Goal: Download file/media

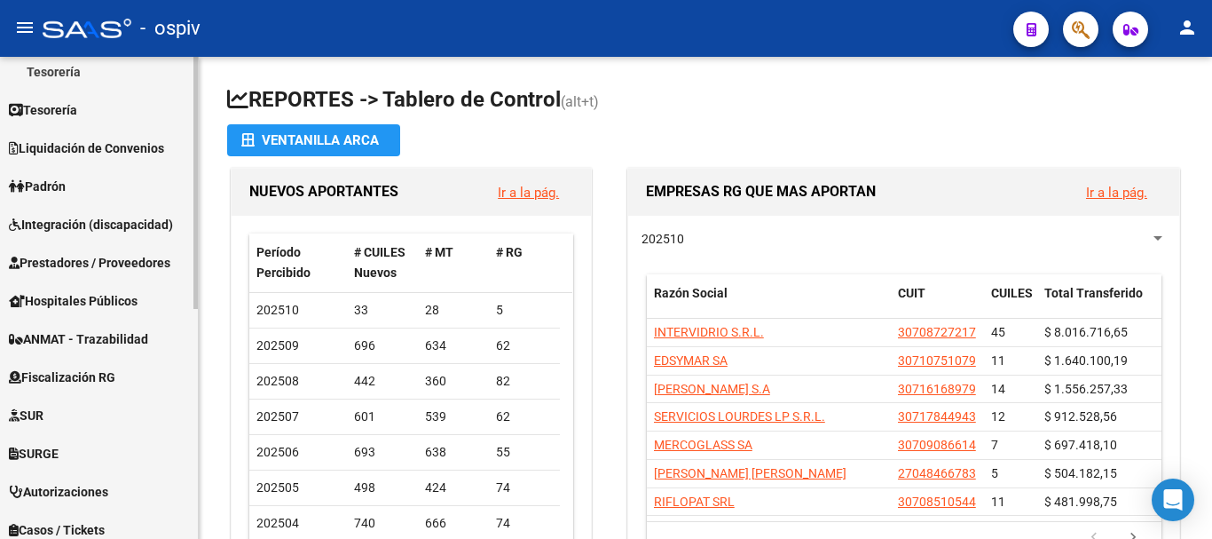
scroll to position [441, 0]
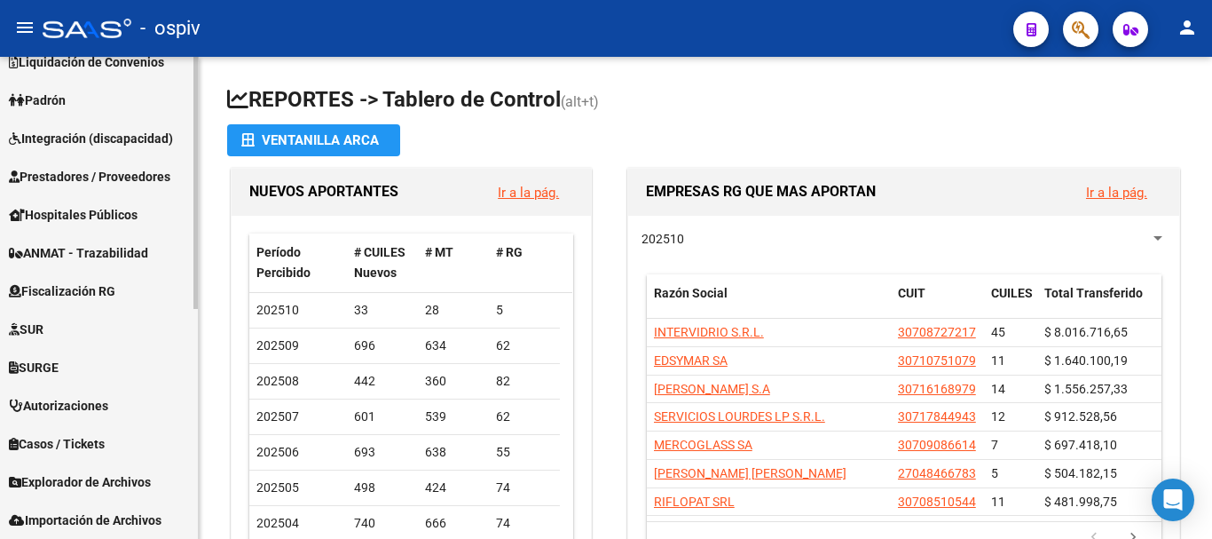
click at [49, 478] on span "Explorador de Archivos" at bounding box center [80, 482] width 142 height 20
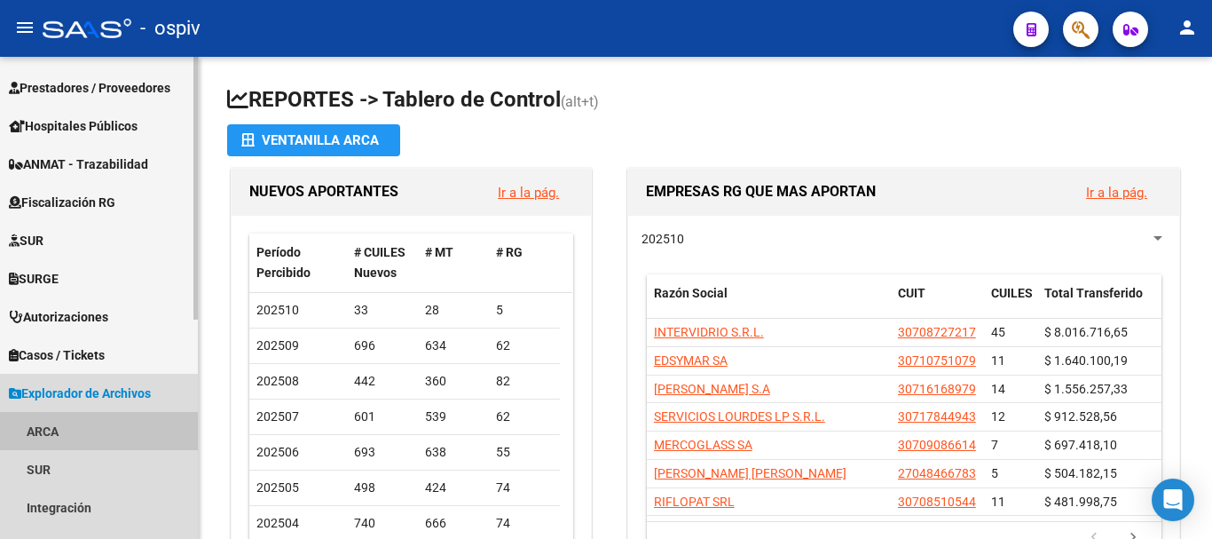
click at [54, 432] on link "ARCA" at bounding box center [99, 431] width 198 height 38
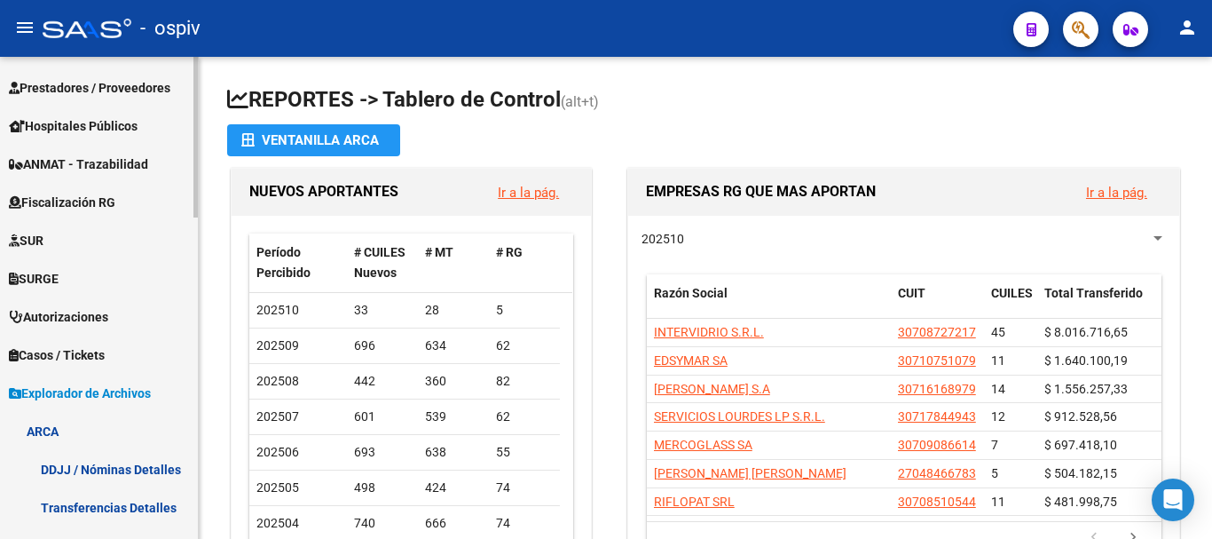
click at [67, 428] on link "ARCA" at bounding box center [99, 431] width 198 height 38
click at [33, 429] on link "ARCA" at bounding box center [99, 431] width 198 height 38
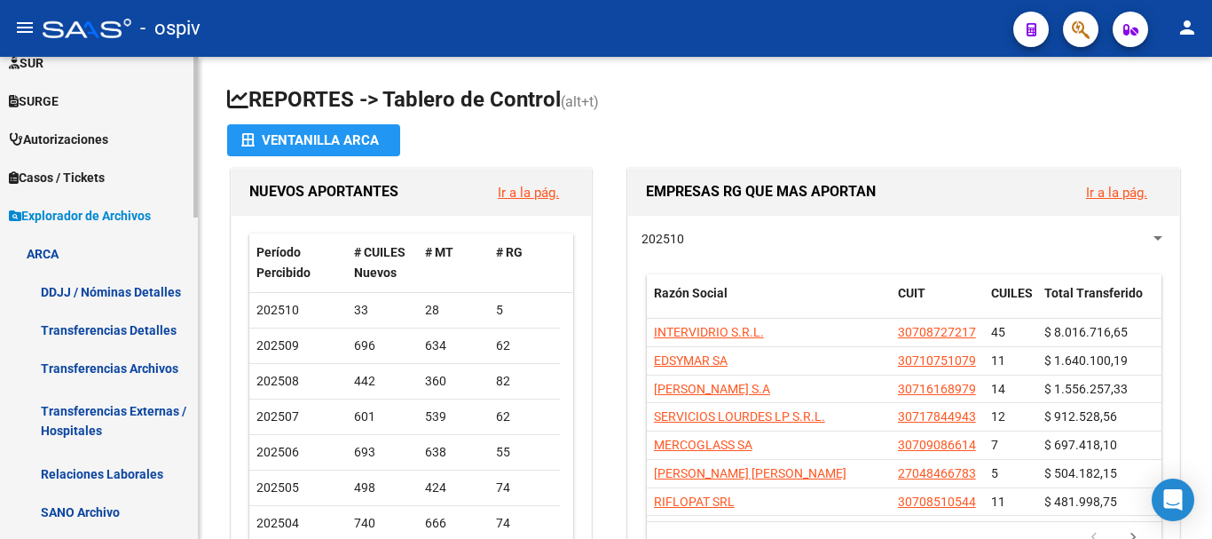
click at [138, 328] on link "Transferencias Detalles" at bounding box center [99, 330] width 198 height 38
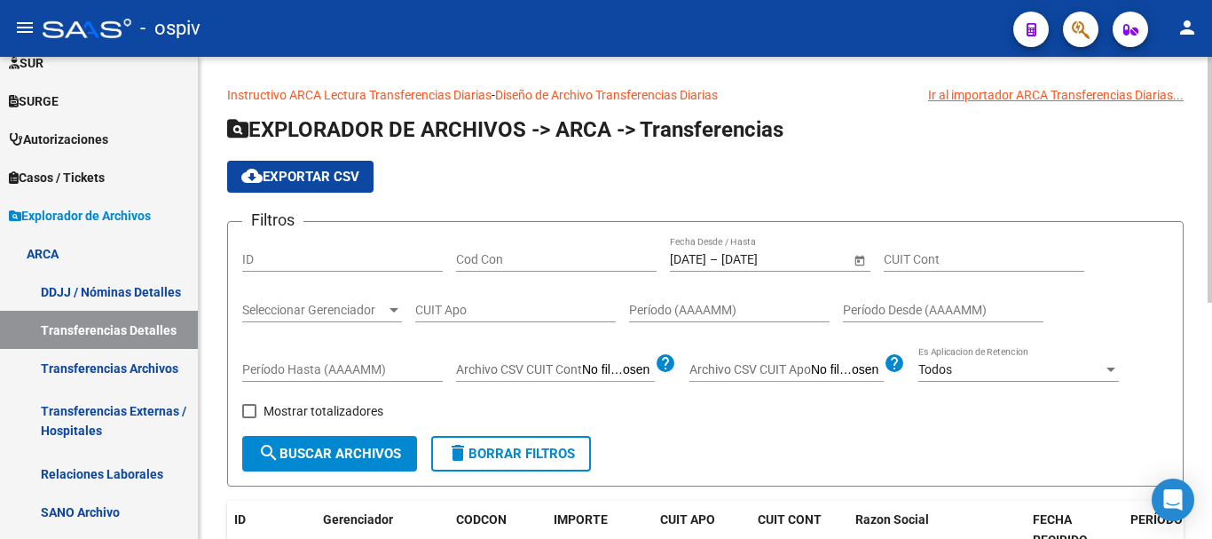
click at [758, 254] on input "[DATE]" at bounding box center [764, 259] width 87 height 15
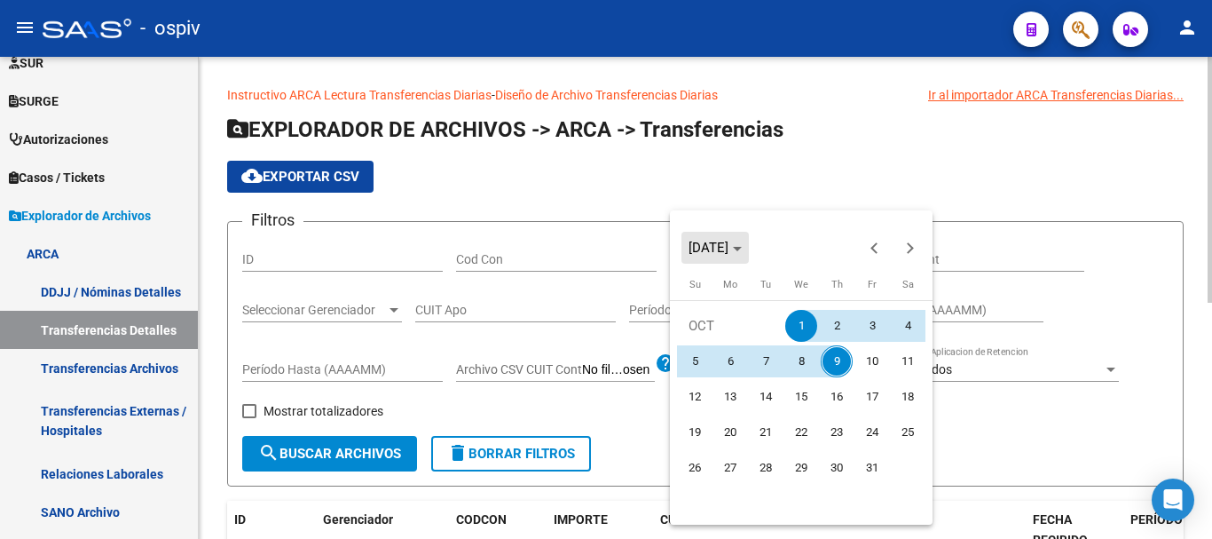
click at [749, 254] on span "Choose month and year" at bounding box center [714, 247] width 67 height 43
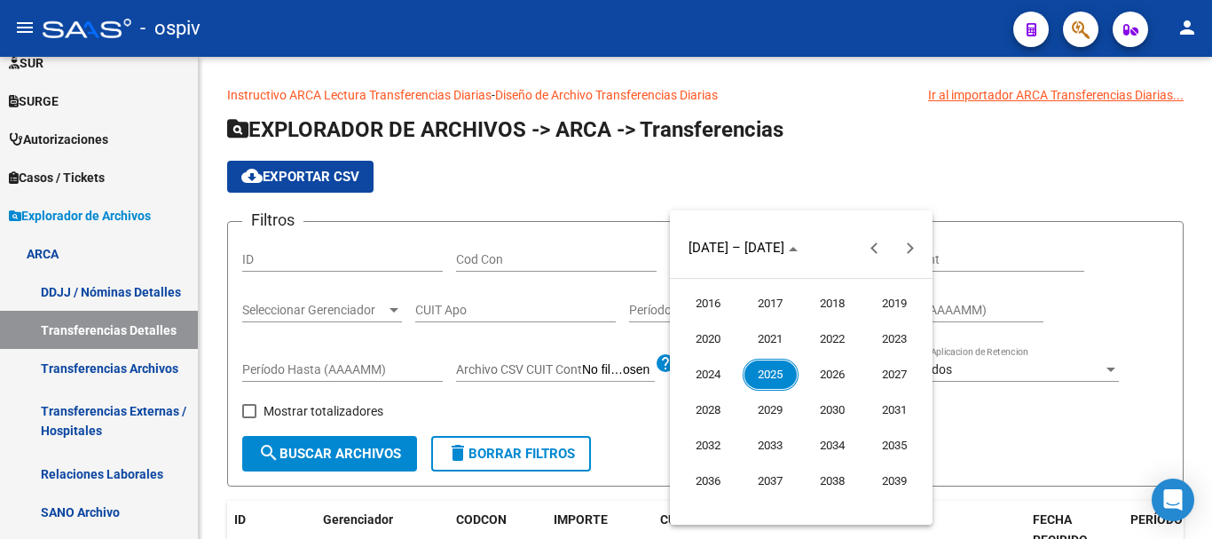
click at [761, 375] on span "2025" at bounding box center [771, 374] width 56 height 32
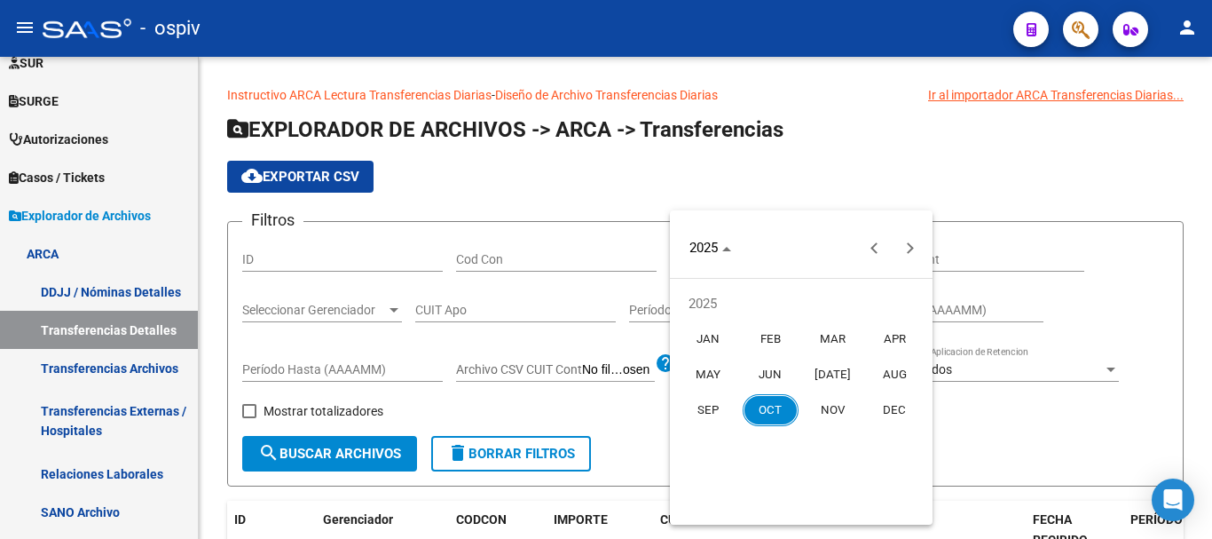
click at [764, 401] on span "OCT" at bounding box center [771, 410] width 56 height 32
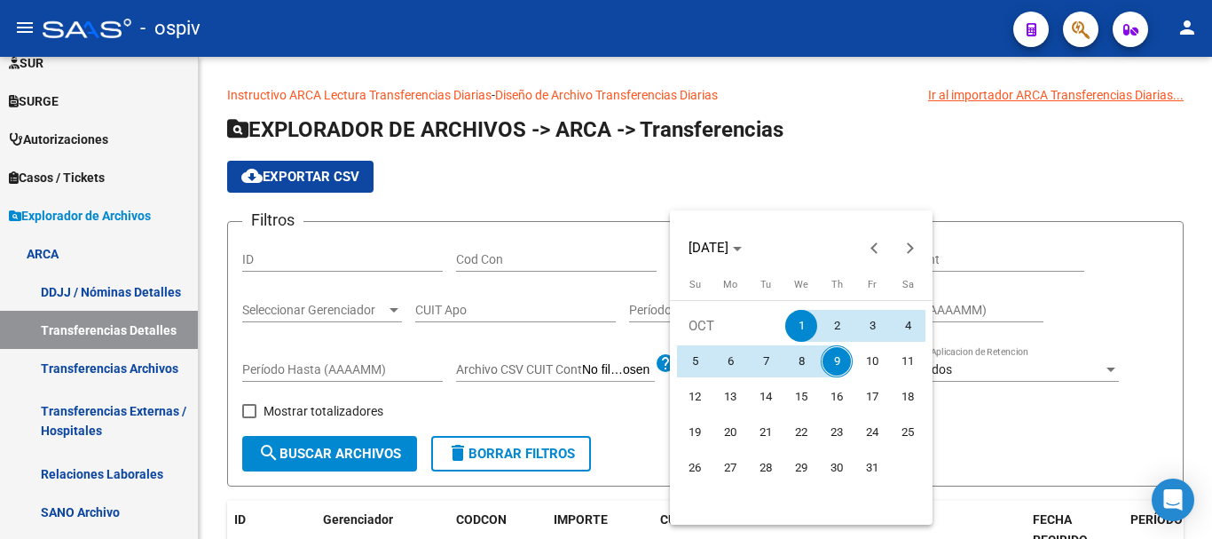
click at [835, 356] on span "9" at bounding box center [837, 361] width 32 height 32
type input "[DATE]"
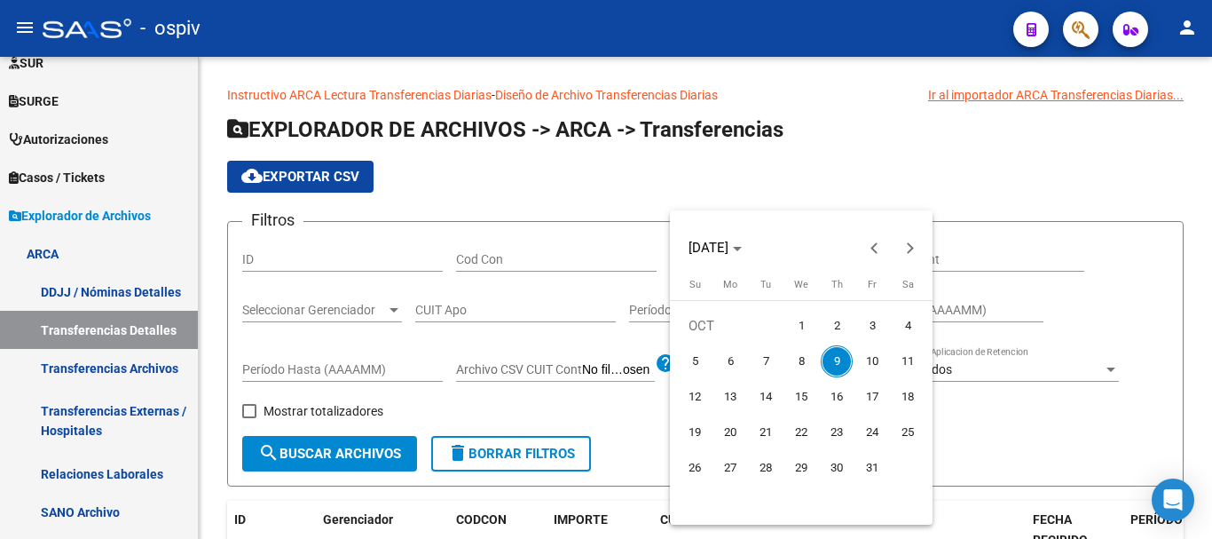
click at [834, 356] on span "9" at bounding box center [837, 361] width 32 height 32
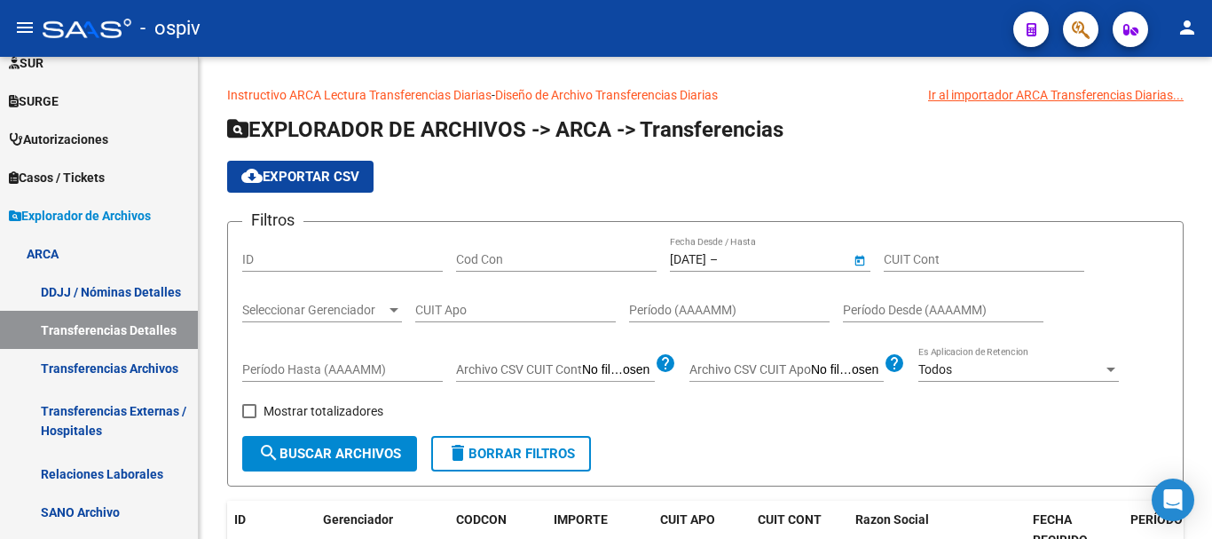
type input "[DATE]"
click at [311, 448] on span "search Buscar Archivos" at bounding box center [329, 453] width 143 height 16
click at [301, 169] on span "cloud_download Exportar CSV" at bounding box center [300, 177] width 118 height 16
